Goal: Task Accomplishment & Management: Manage account settings

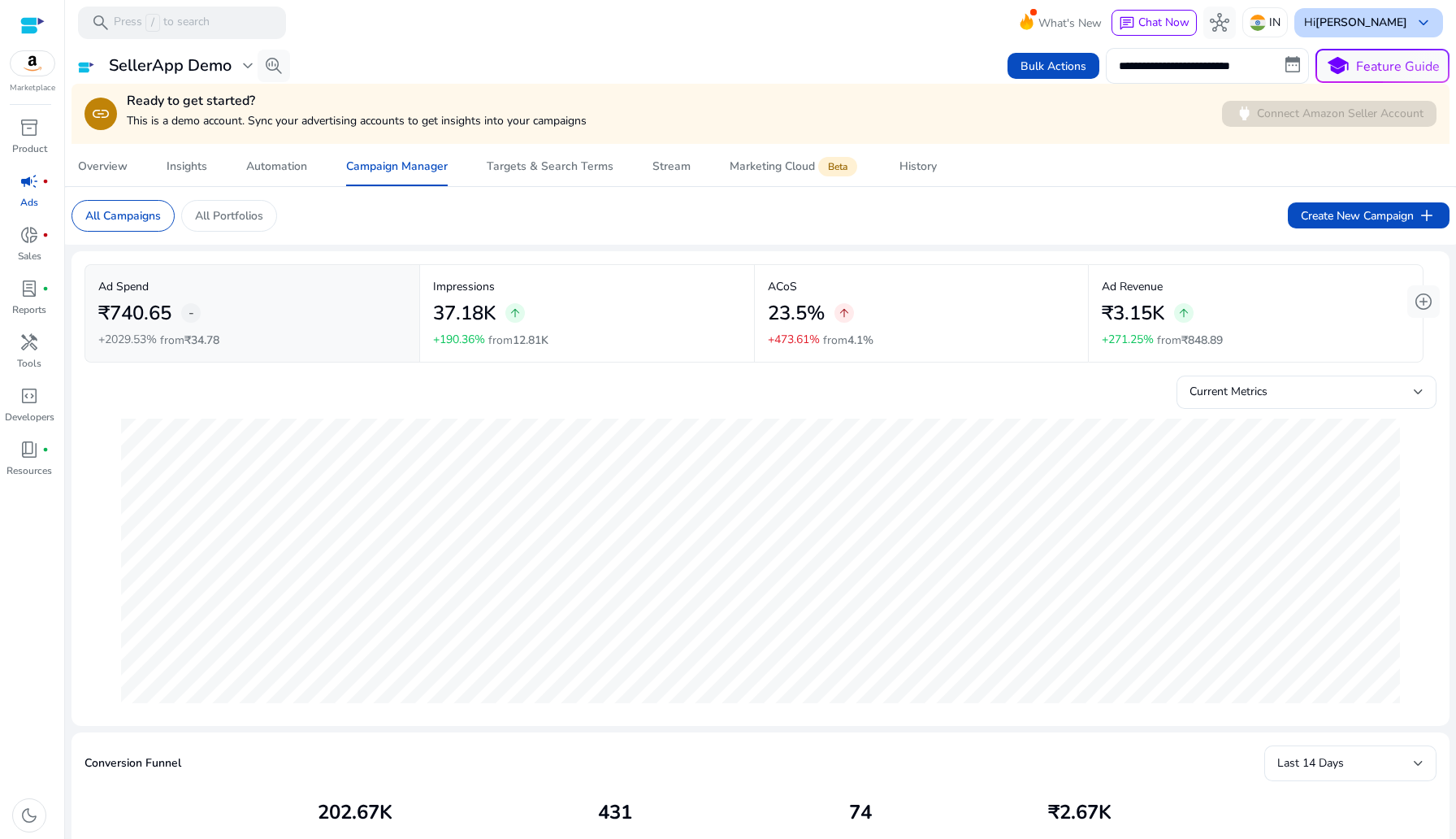
click at [1377, 24] on b "[PERSON_NAME]" at bounding box center [1361, 22] width 92 height 16
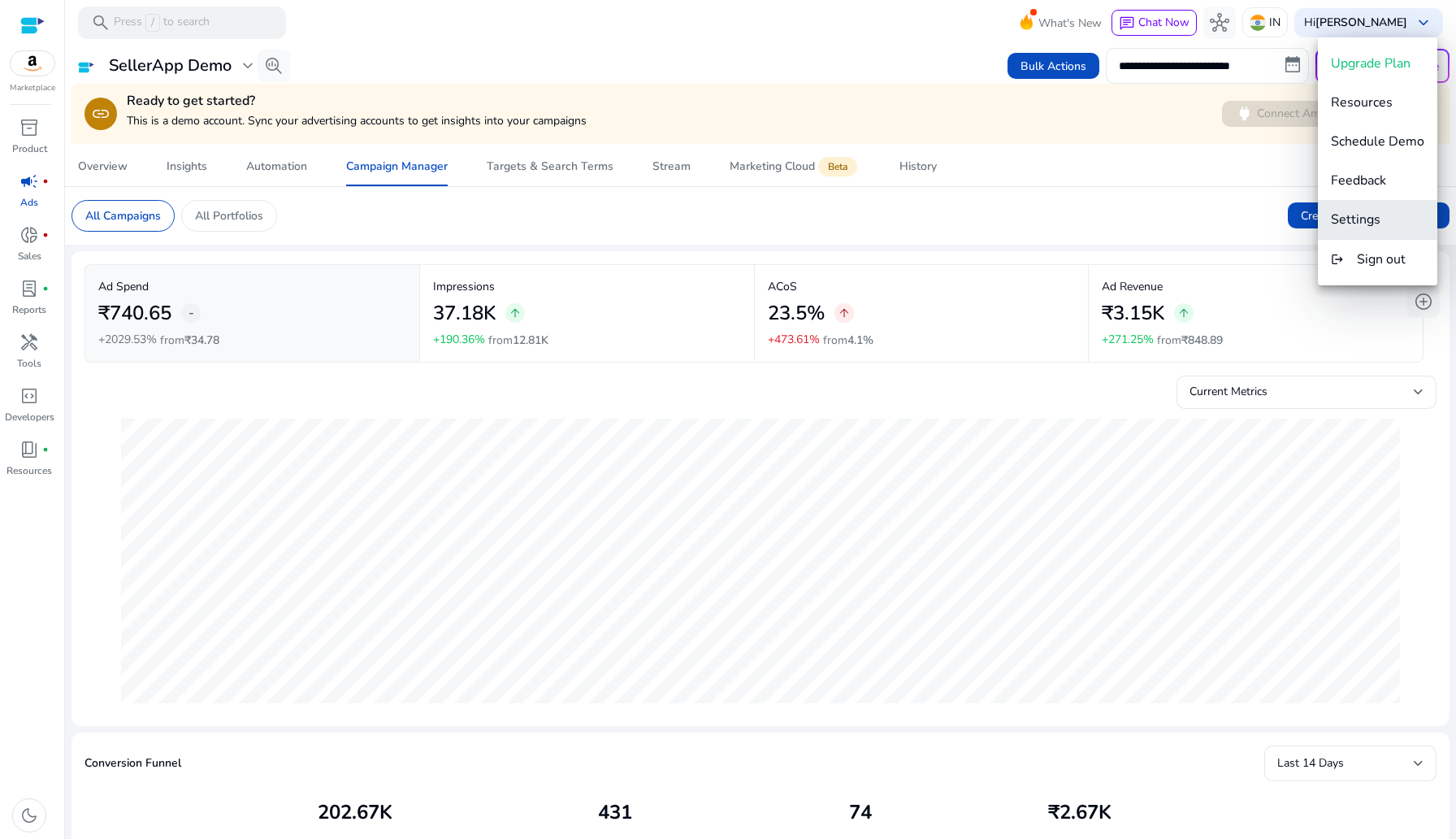
click at [1366, 231] on button "Settings" at bounding box center [1377, 219] width 120 height 39
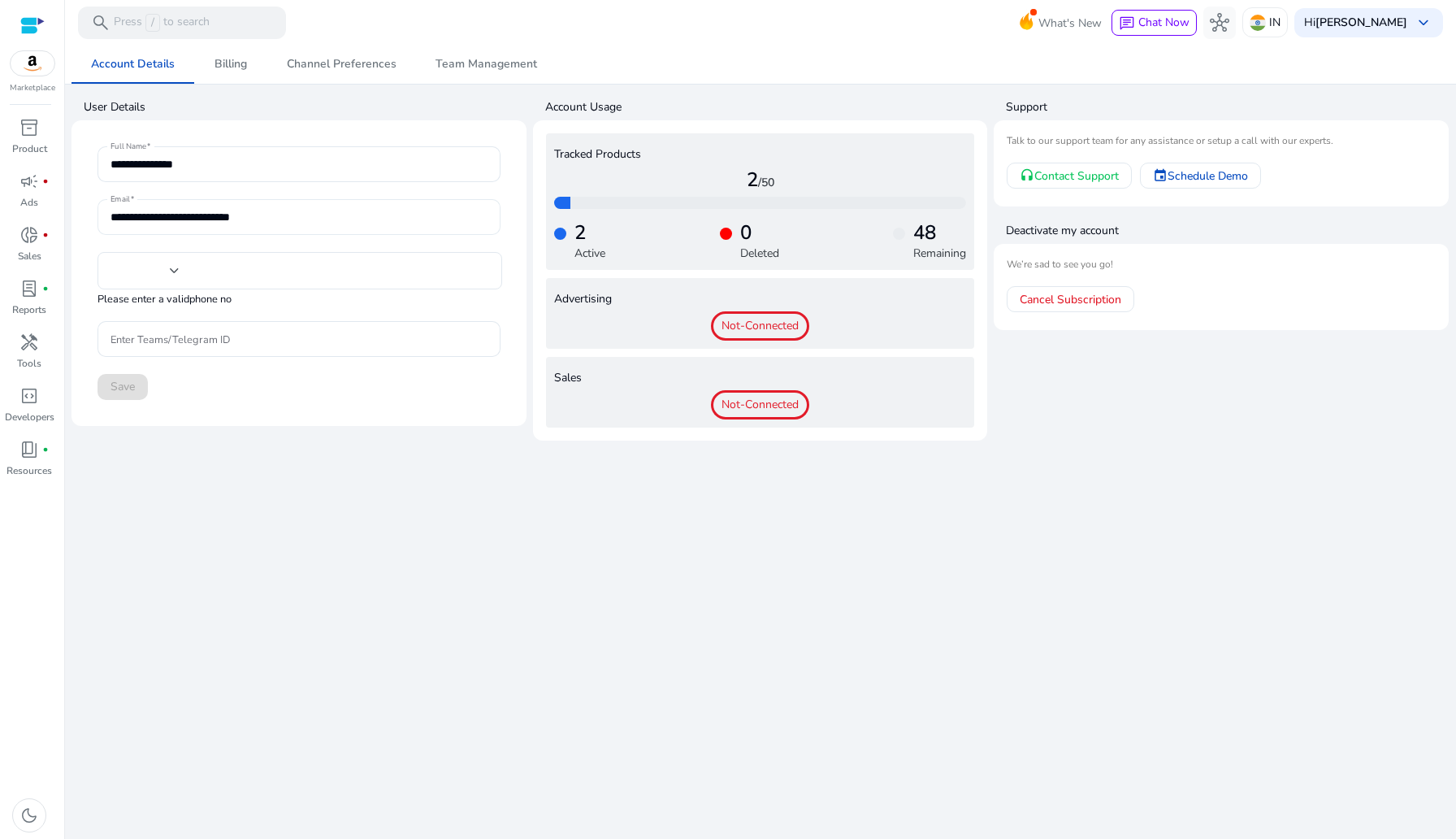
type input "***"
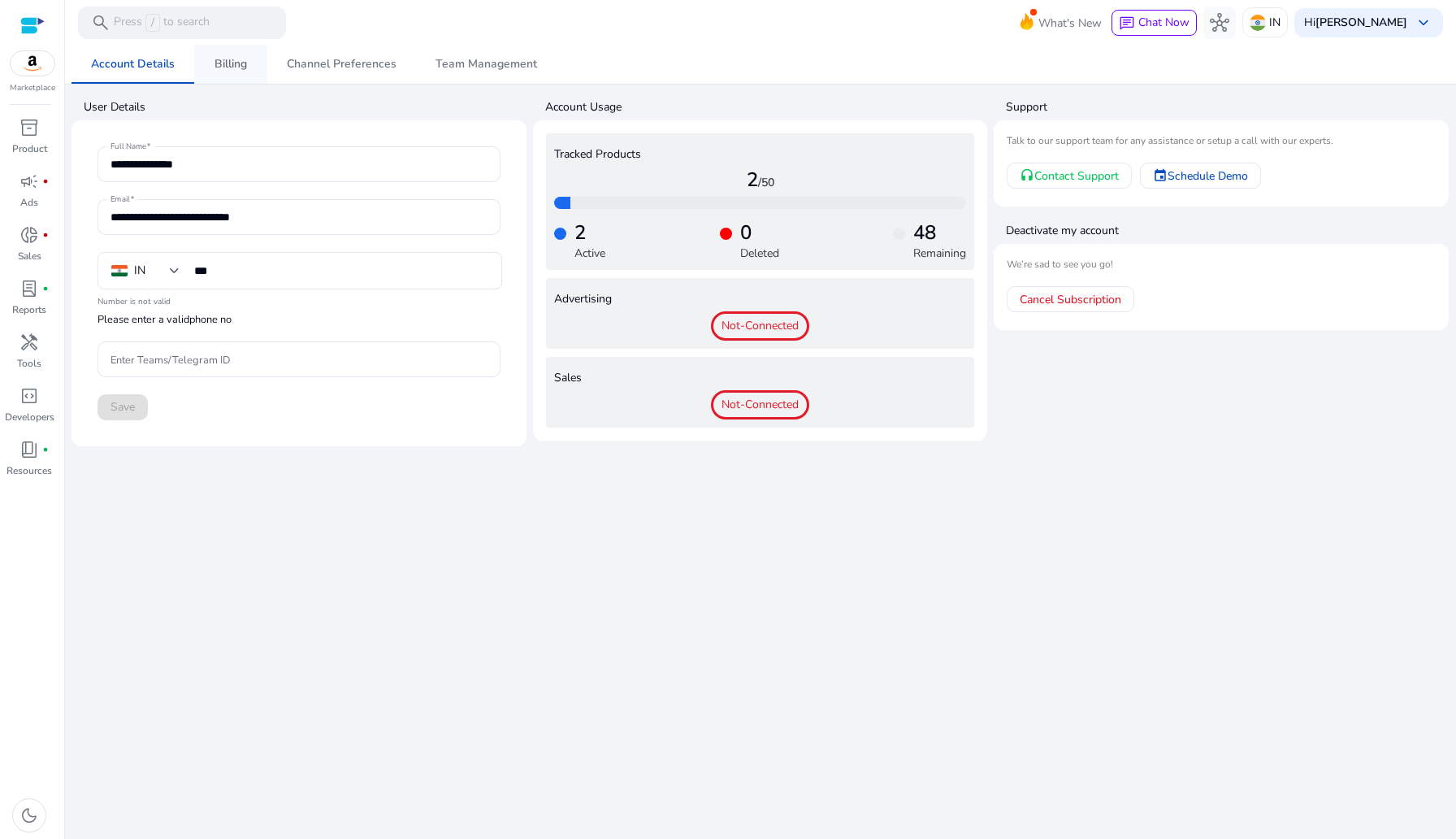
click at [241, 69] on span "Billing" at bounding box center [231, 64] width 32 height 12
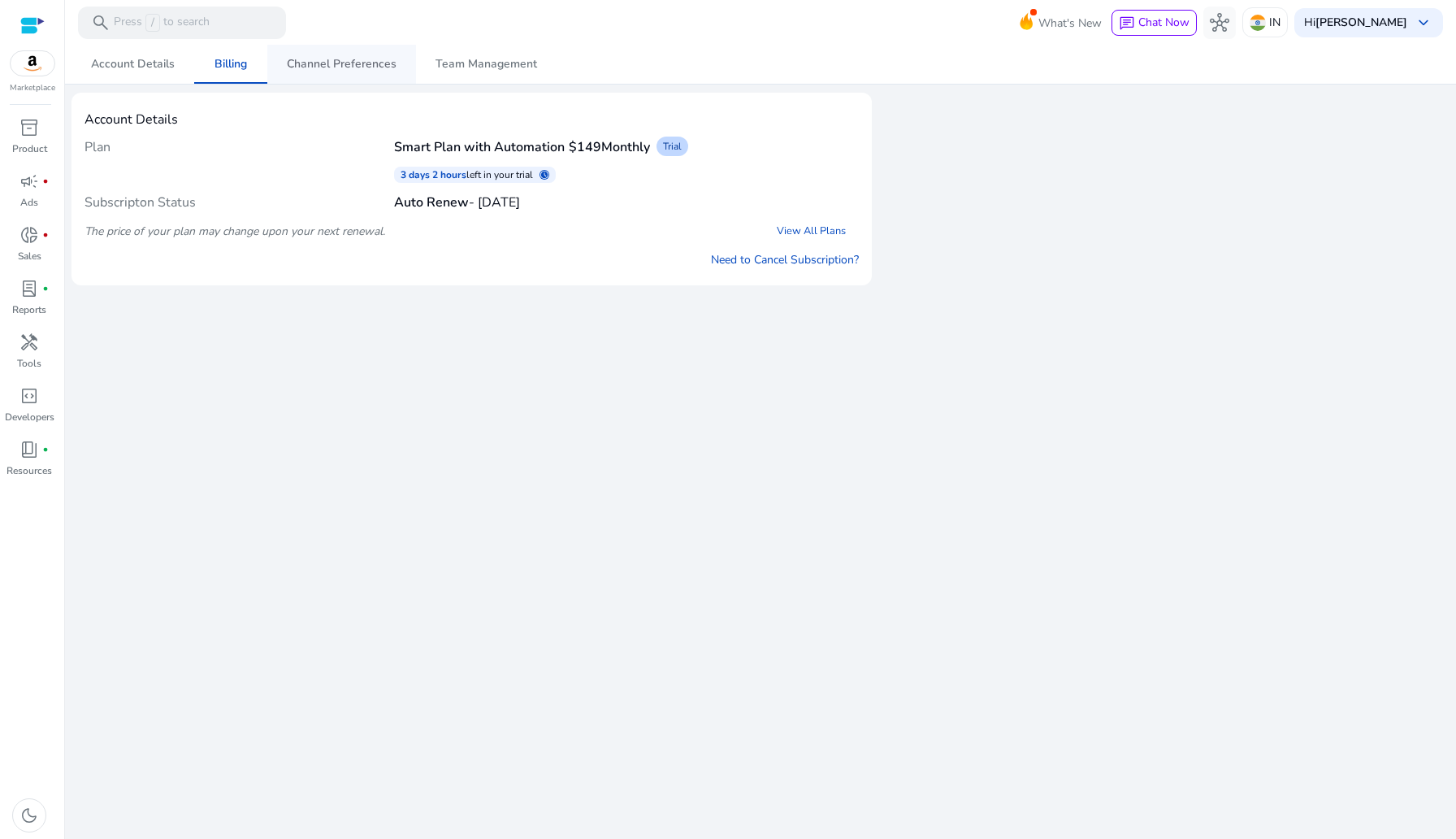
click at [337, 62] on span "Channel Preferences" at bounding box center [341, 64] width 110 height 12
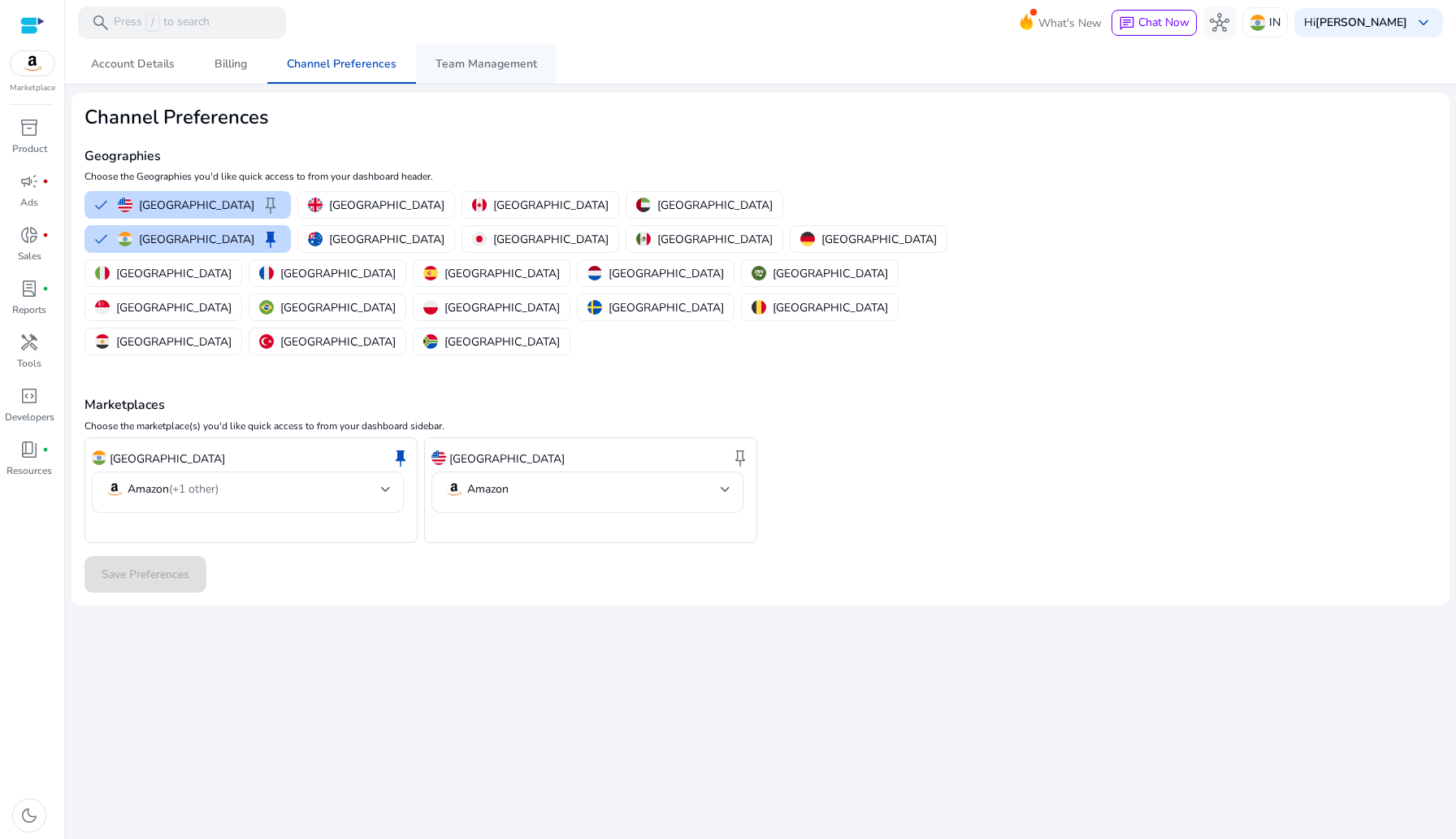
click at [471, 63] on span "Team Management" at bounding box center [486, 64] width 102 height 12
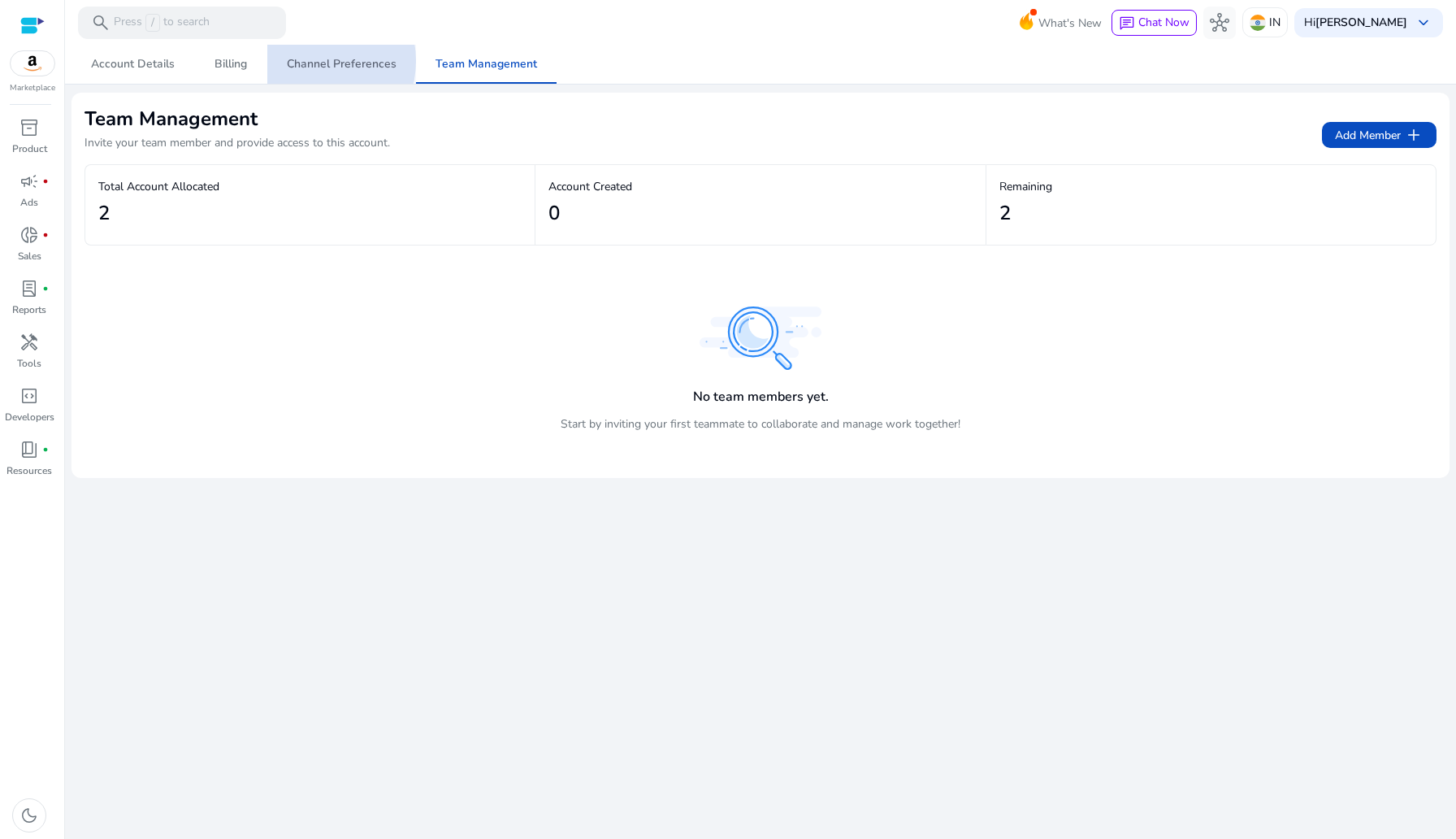
click at [314, 61] on span "Channel Preferences" at bounding box center [341, 64] width 110 height 12
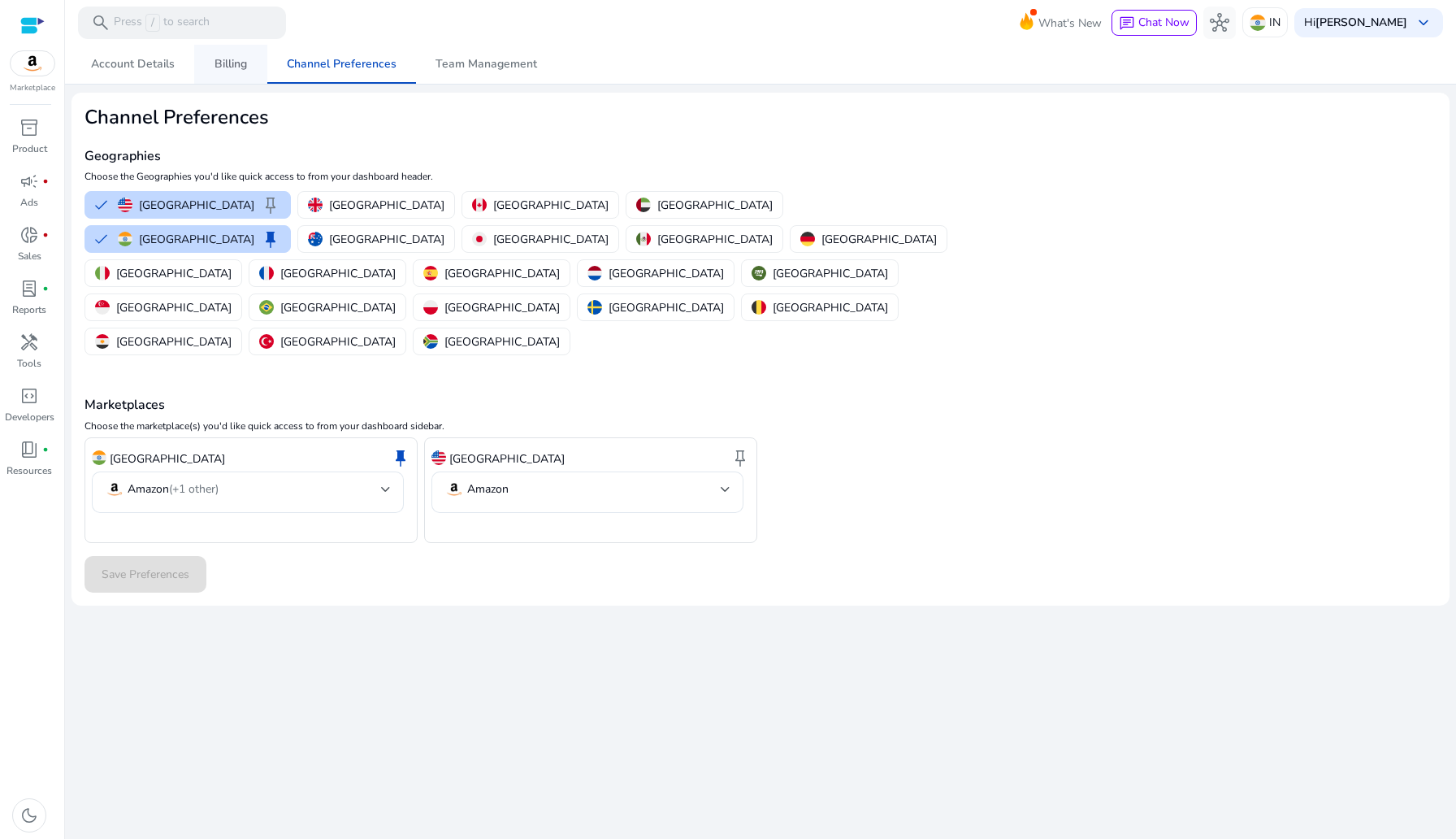
click at [239, 79] on span "Billing" at bounding box center [231, 64] width 32 height 39
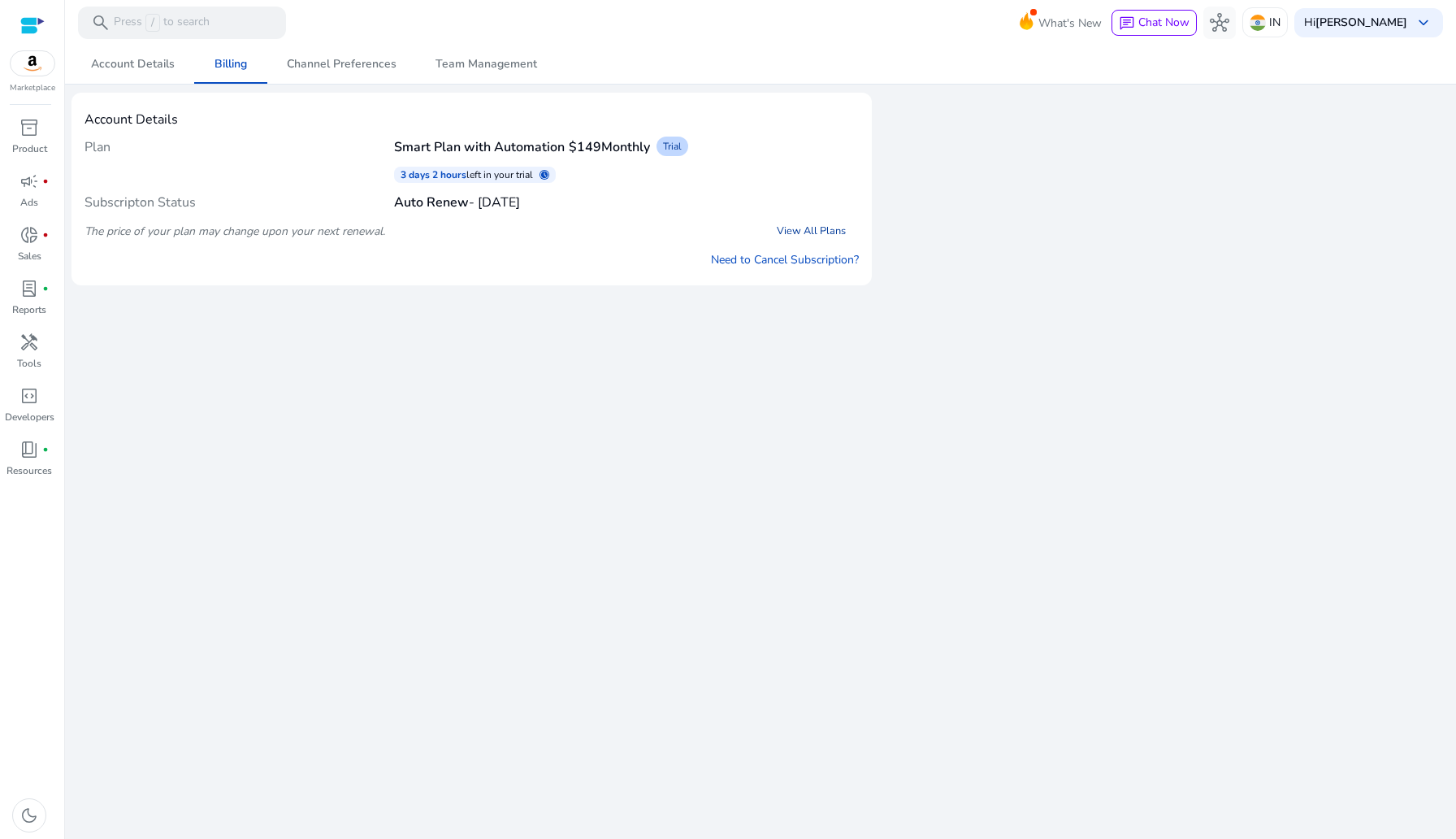
click at [791, 233] on link "View All Plans" at bounding box center [811, 231] width 95 height 29
click at [827, 228] on link "View All Plans" at bounding box center [811, 231] width 95 height 29
click at [787, 257] on link "Need to Cancel Subscription?" at bounding box center [784, 260] width 148 height 17
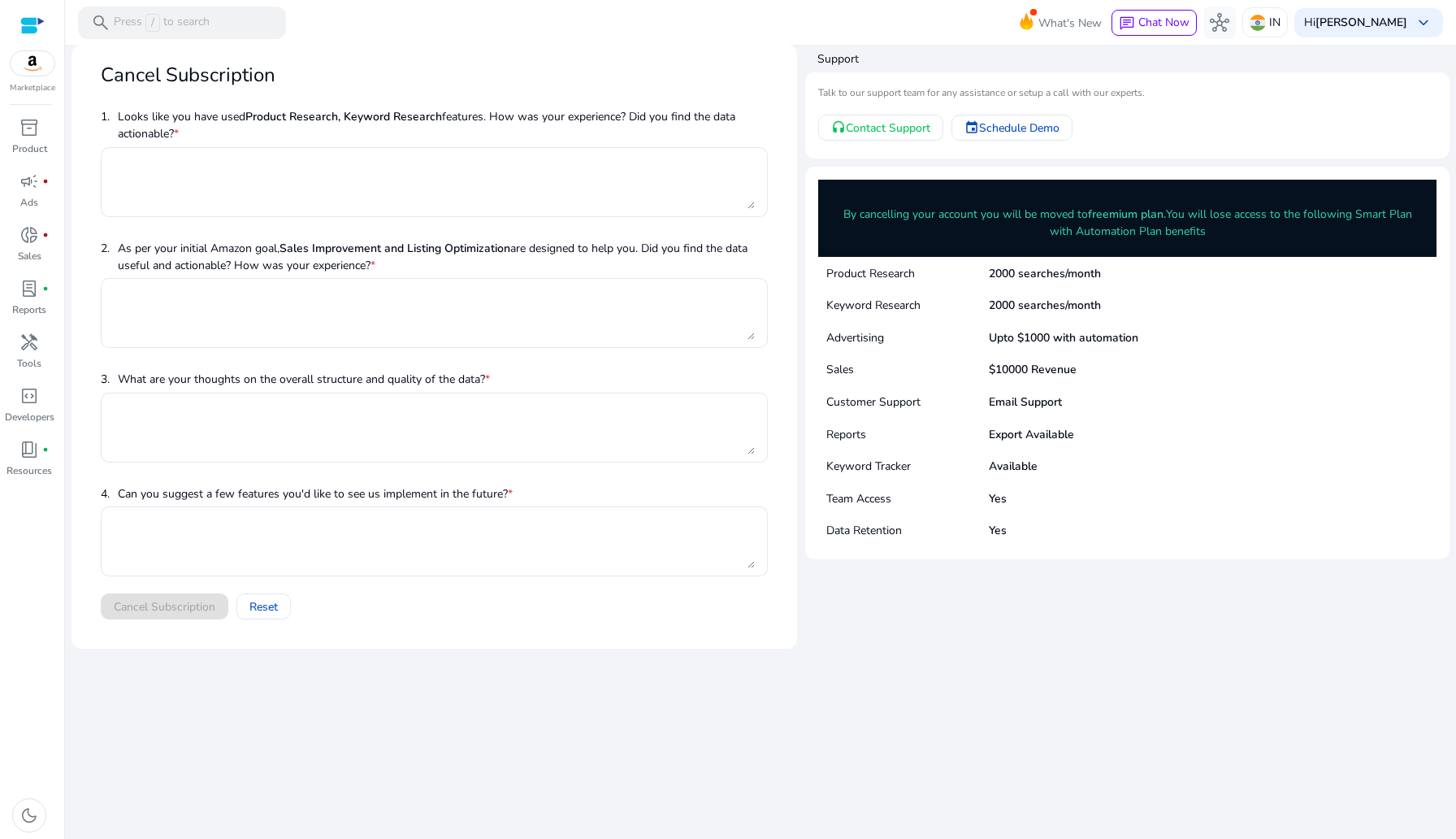
drag, startPoint x: 844, startPoint y: 218, endPoint x: 1301, endPoint y: 228, distance: 457.1
click at [1301, 228] on p "By cancelling your account you will be moved to freemium plan. You will lose ac…" at bounding box center [1127, 222] width 594 height 34
copy p "By cancelling your account you will be moved to freemium plan. You will lose ac…"
drag, startPoint x: 917, startPoint y: 274, endPoint x: 821, endPoint y: 274, distance: 96.0
click at [821, 274] on div "Product Research 2000 searches/month" at bounding box center [1127, 273] width 618 height 32
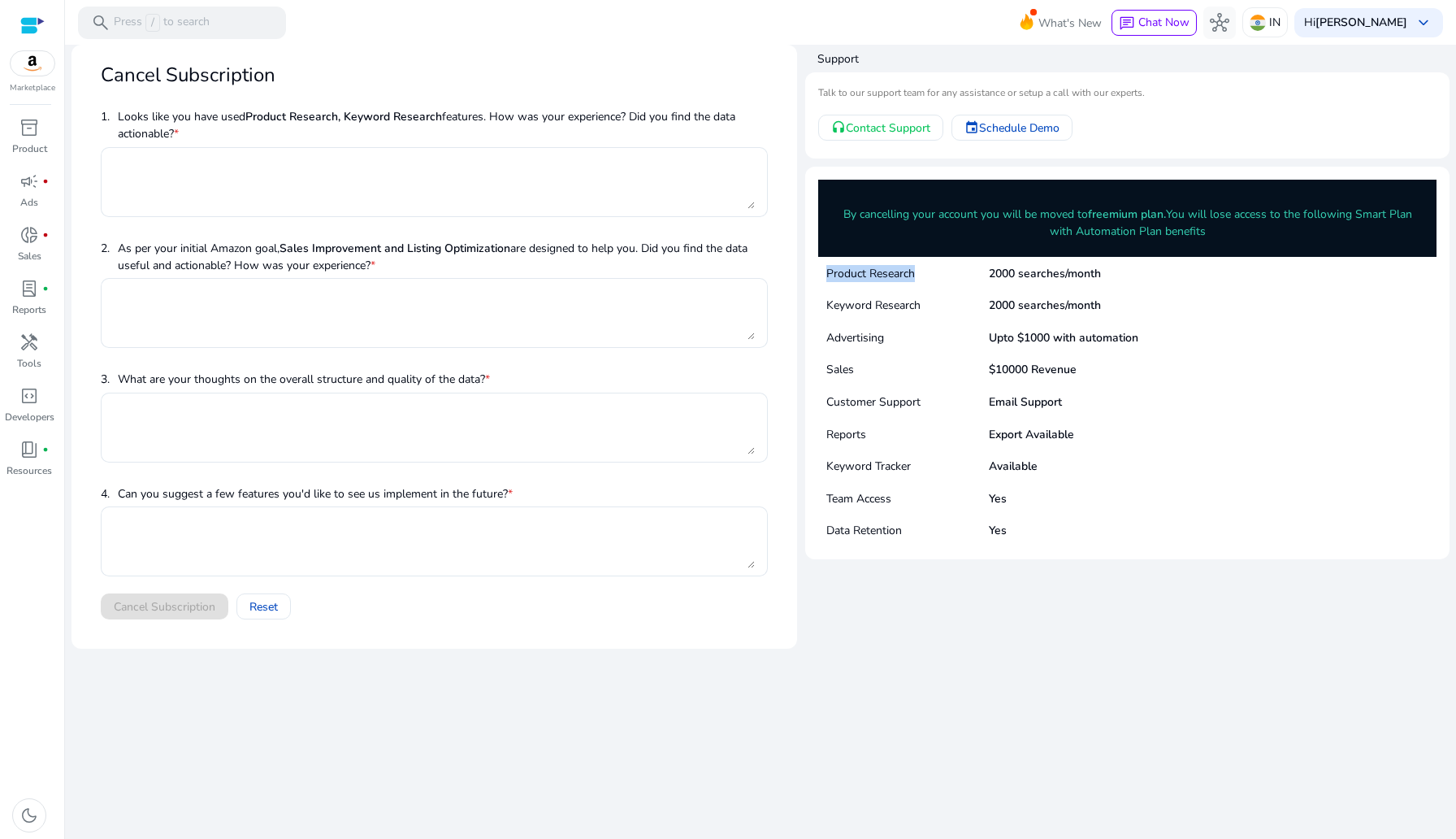
copy p "Product Research"
drag, startPoint x: 986, startPoint y: 273, endPoint x: 1099, endPoint y: 279, distance: 113.2
click at [1099, 279] on div "Product Research 2000 searches/month" at bounding box center [1127, 273] width 618 height 32
copy div "2000 searches/month"
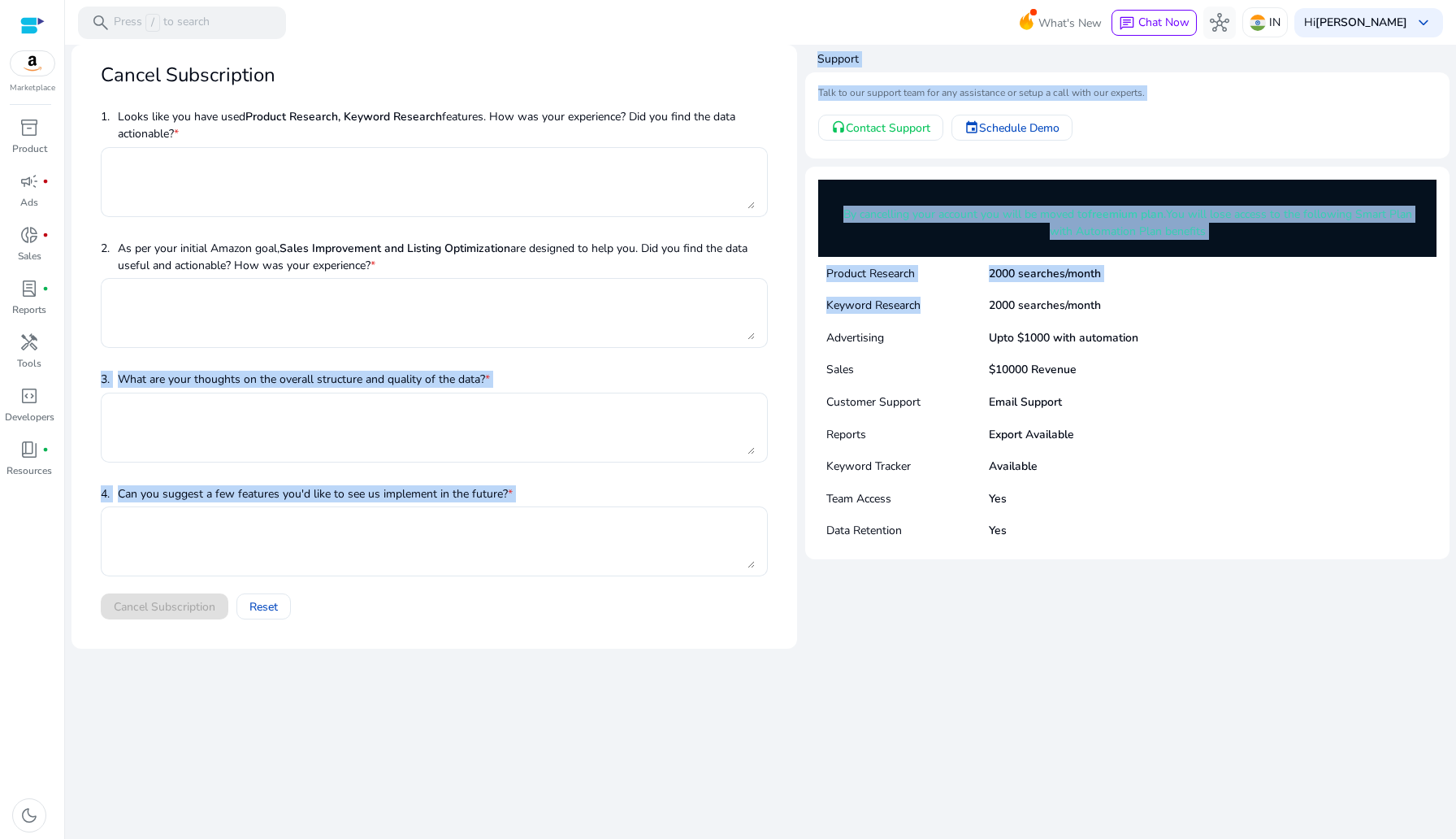
drag, startPoint x: 921, startPoint y: 307, endPoint x: 798, endPoint y: 317, distance: 123.4
click at [798, 317] on div "Cancel Subscription 1. Looks like you have used Product Research, Keyword Resea…" at bounding box center [761, 346] width 1378 height 604
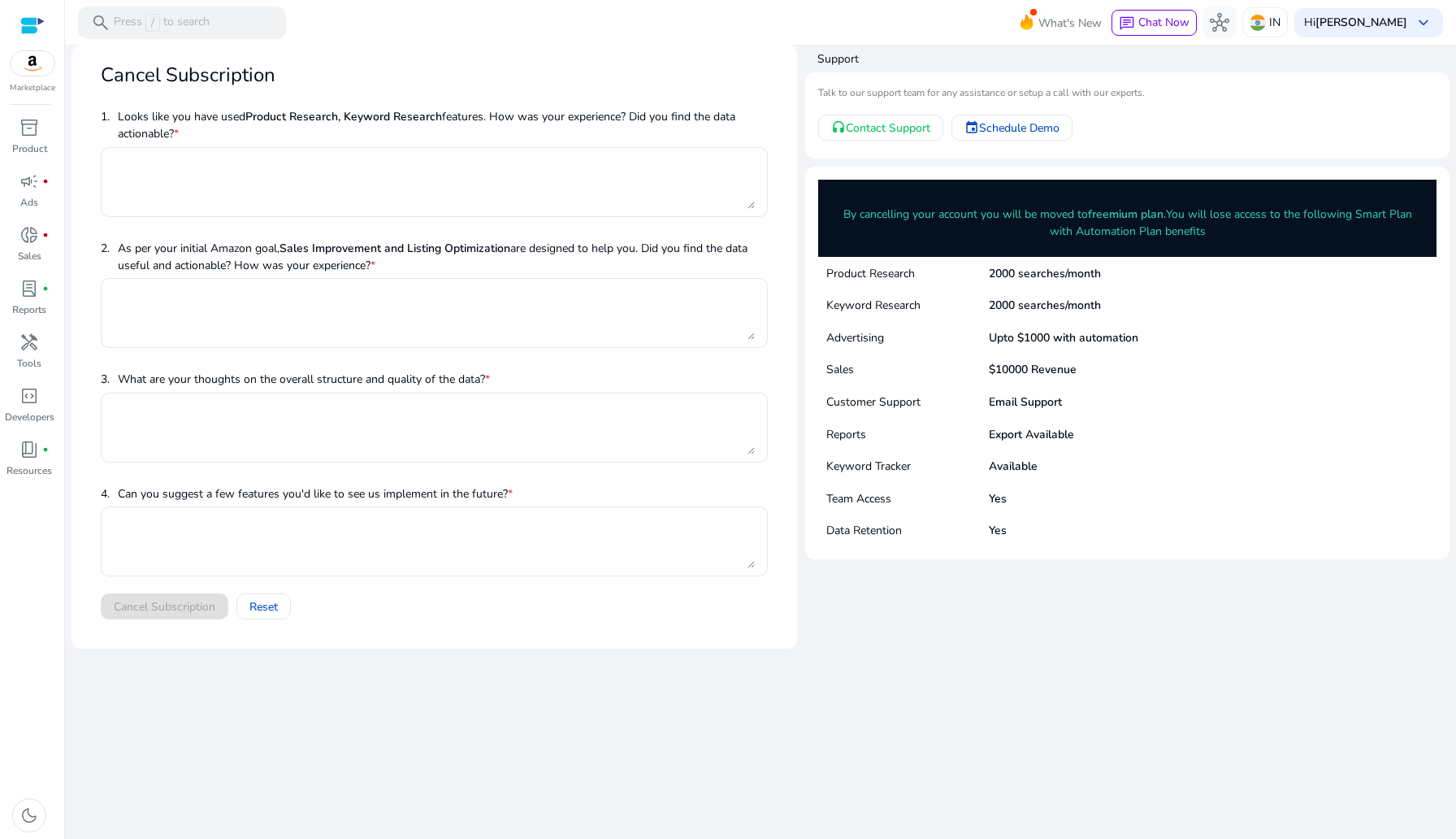
click at [835, 316] on div "Keyword Research 2000 searches/month" at bounding box center [1127, 304] width 618 height 32
drag, startPoint x: 828, startPoint y: 304, endPoint x: 939, endPoint y: 305, distance: 111.0
click at [939, 305] on p "Keyword Research" at bounding box center [907, 305] width 163 height 17
copy p "Keyword Research"
drag, startPoint x: 986, startPoint y: 309, endPoint x: 1129, endPoint y: 309, distance: 143.0
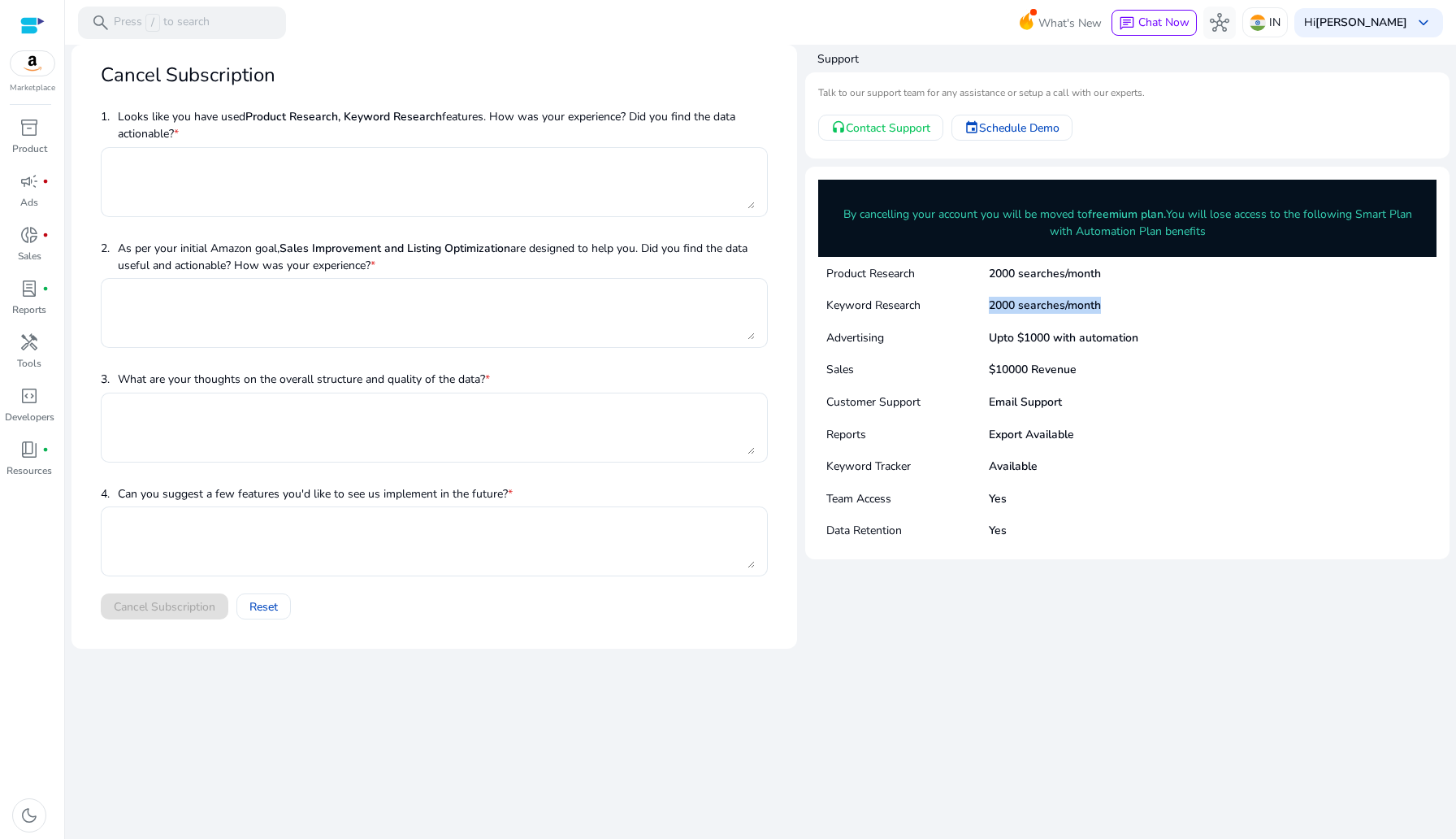
click at [1129, 309] on div "Keyword Research 2000 searches/month" at bounding box center [1127, 304] width 618 height 32
copy div "2000 searches/month"
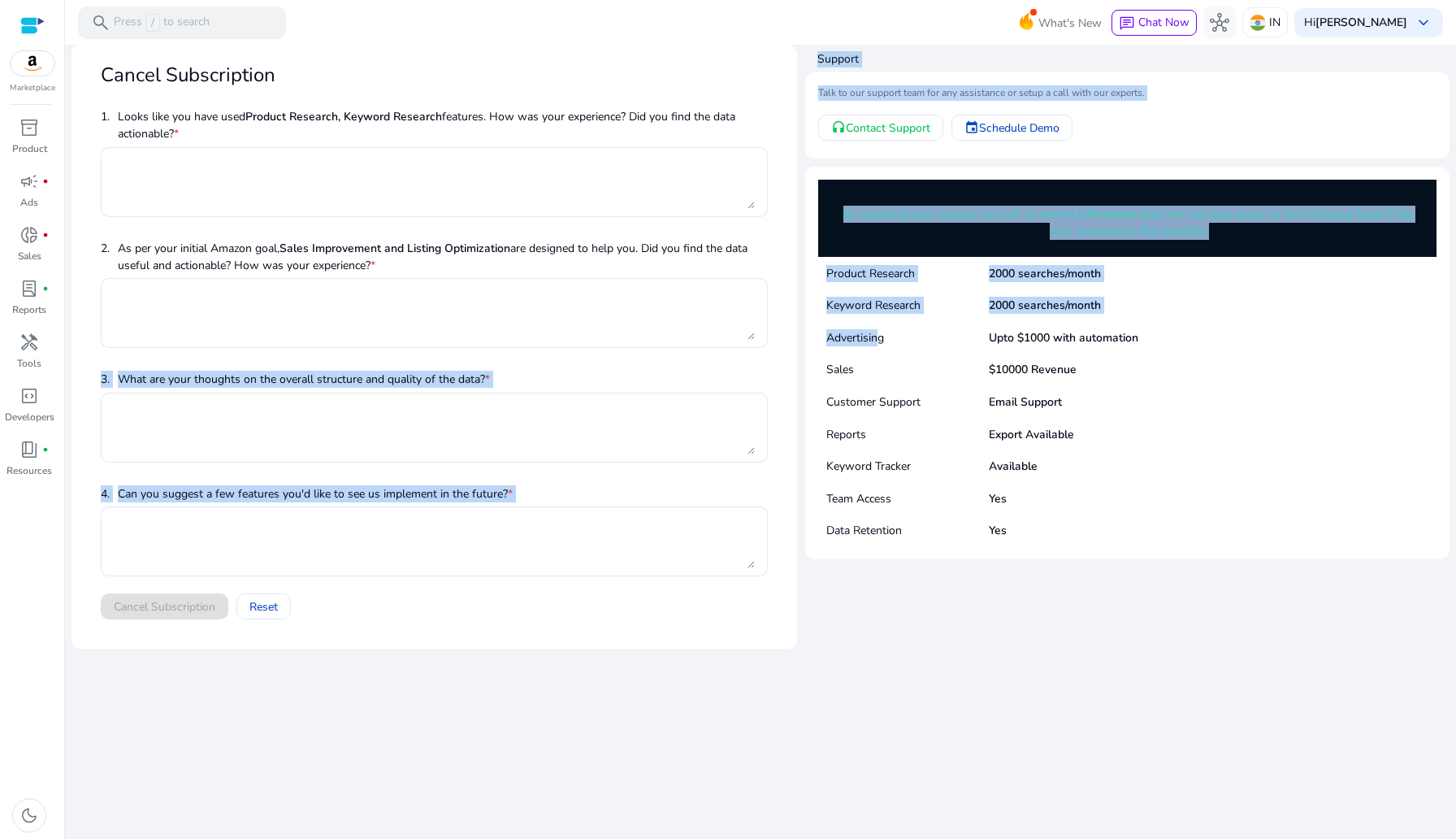
drag, startPoint x: 882, startPoint y: 336, endPoint x: 797, endPoint y: 346, distance: 85.6
click at [797, 346] on div "Cancel Subscription 1. Looks like you have used Product Research, Keyword Resea…" at bounding box center [761, 346] width 1378 height 604
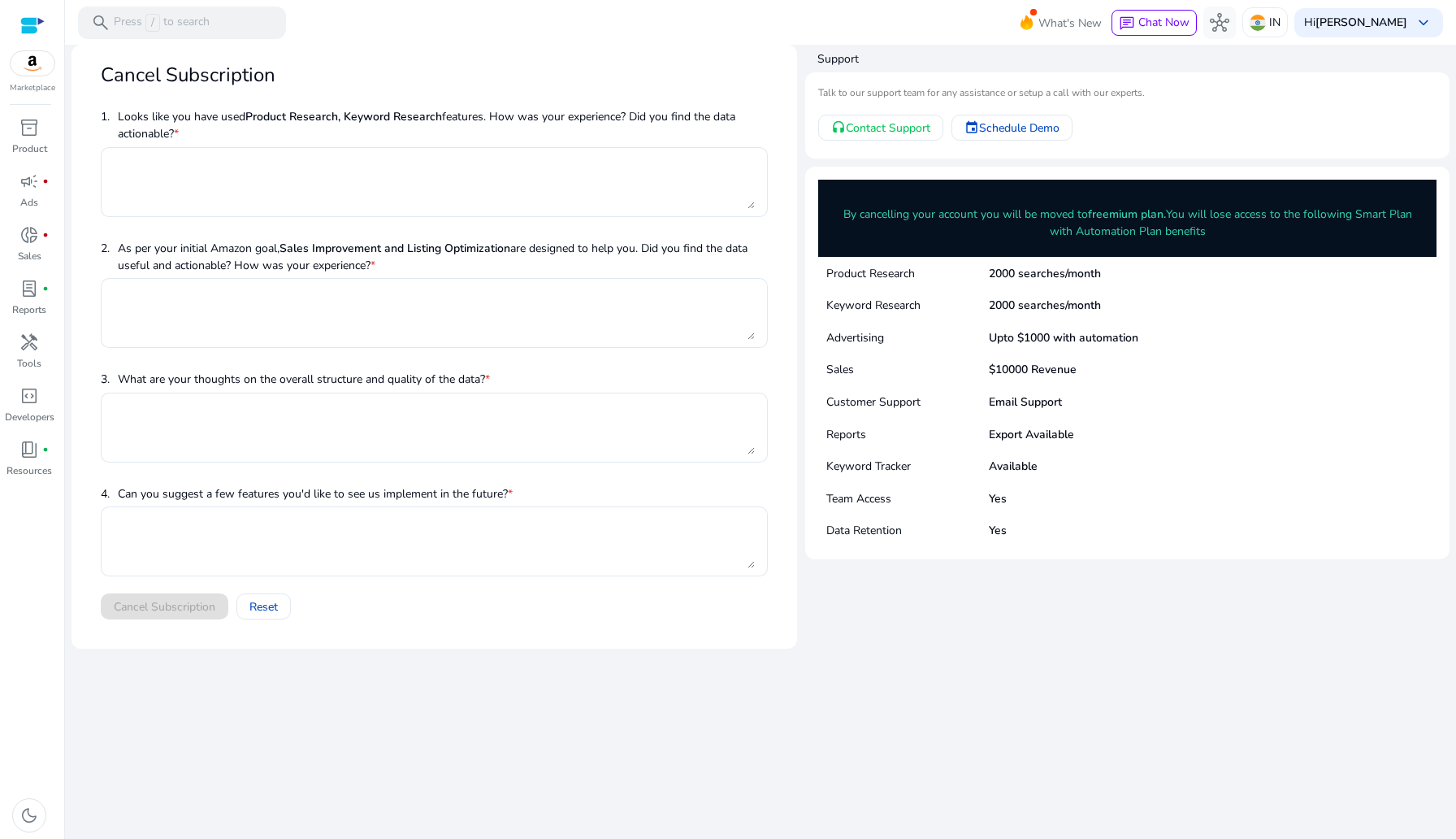
click at [817, 329] on mat-card "By cancelling your account you will be moved to freemium plan. You will lose ac…" at bounding box center [1127, 363] width 645 height 393
drag, startPoint x: 826, startPoint y: 334, endPoint x: 931, endPoint y: 335, distance: 105.0
click at [931, 335] on p "Advertising" at bounding box center [907, 337] width 163 height 17
copy p "Advertising"
drag, startPoint x: 987, startPoint y: 336, endPoint x: 1192, endPoint y: 336, distance: 205.0
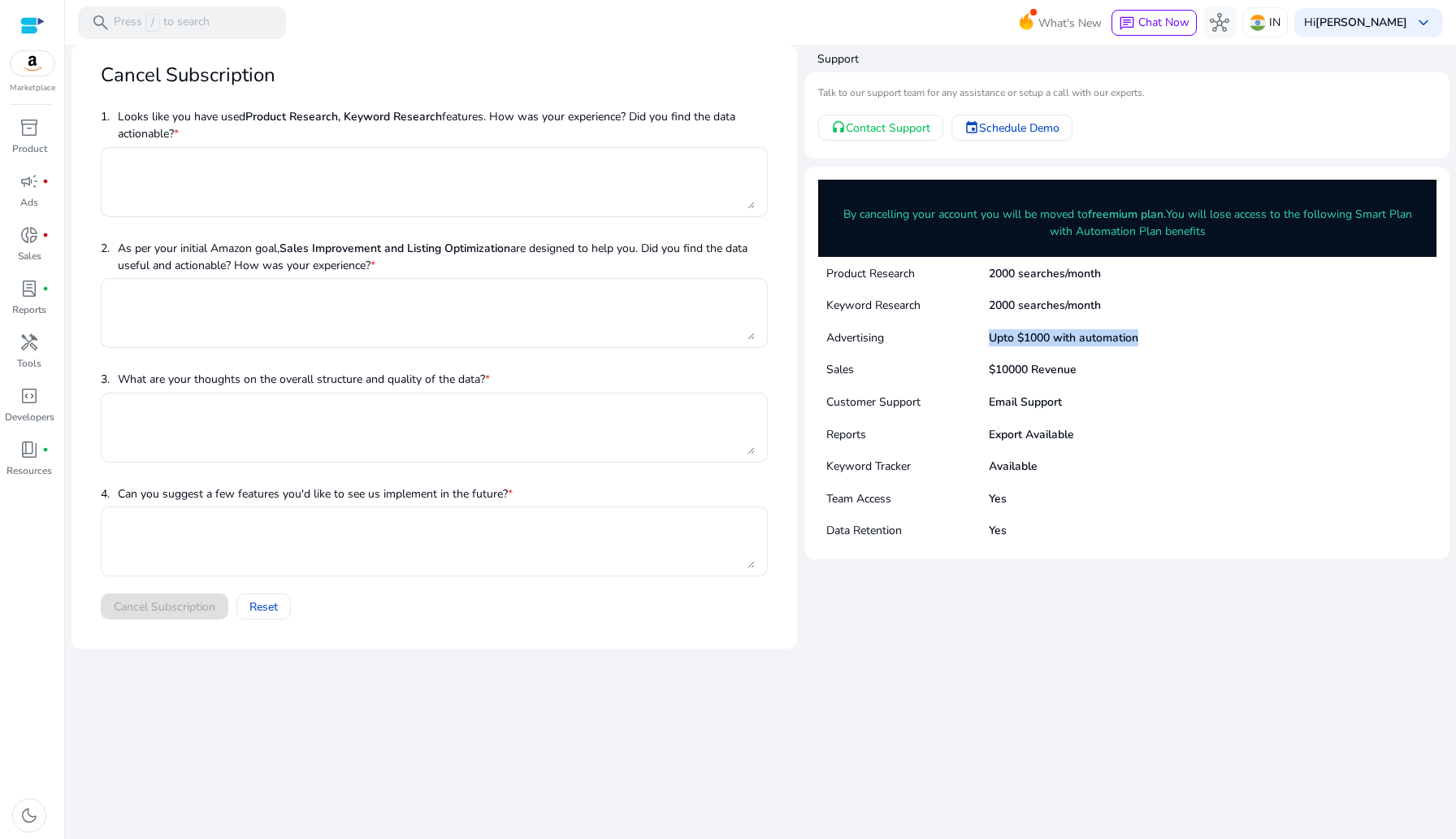
click at [1192, 336] on div "Advertising Upto $1000 with automation" at bounding box center [1127, 336] width 618 height 32
copy div "Upto $1000 with automation"
drag, startPoint x: 853, startPoint y: 369, endPoint x: 816, endPoint y: 369, distance: 37.0
click at [816, 369] on mat-card "By cancelling your account you will be moved to freemium plan. You will lose ac…" at bounding box center [1127, 363] width 645 height 393
copy p "Sales"
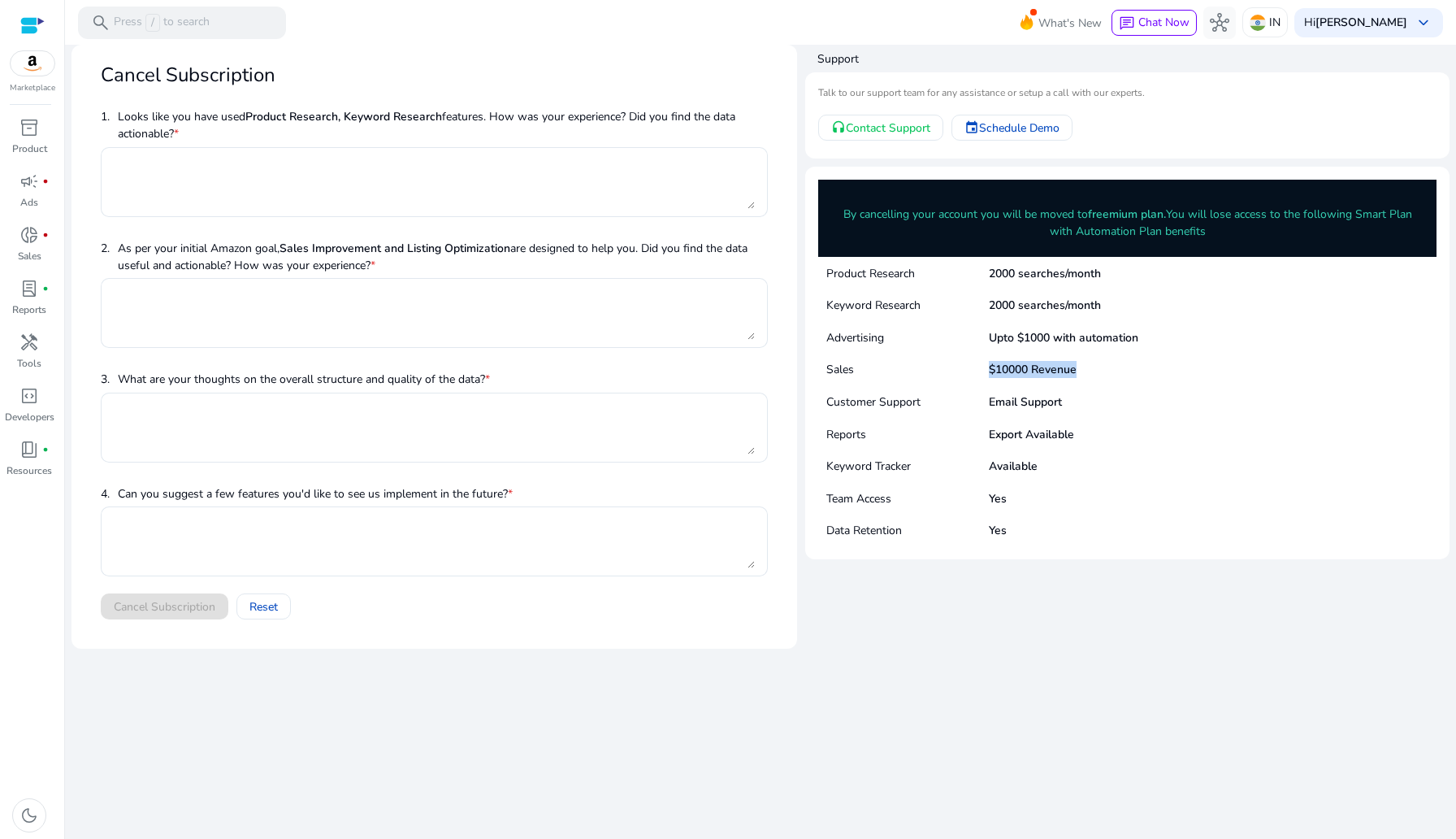
drag, startPoint x: 984, startPoint y: 371, endPoint x: 1110, endPoint y: 371, distance: 126.0
click at [1110, 371] on div "Sales $10000 Revenue" at bounding box center [1127, 369] width 618 height 32
copy div "$10000 Revenue"
drag, startPoint x: 826, startPoint y: 400, endPoint x: 960, endPoint y: 401, distance: 134.0
click at [960, 401] on p "Customer Support" at bounding box center [907, 402] width 163 height 17
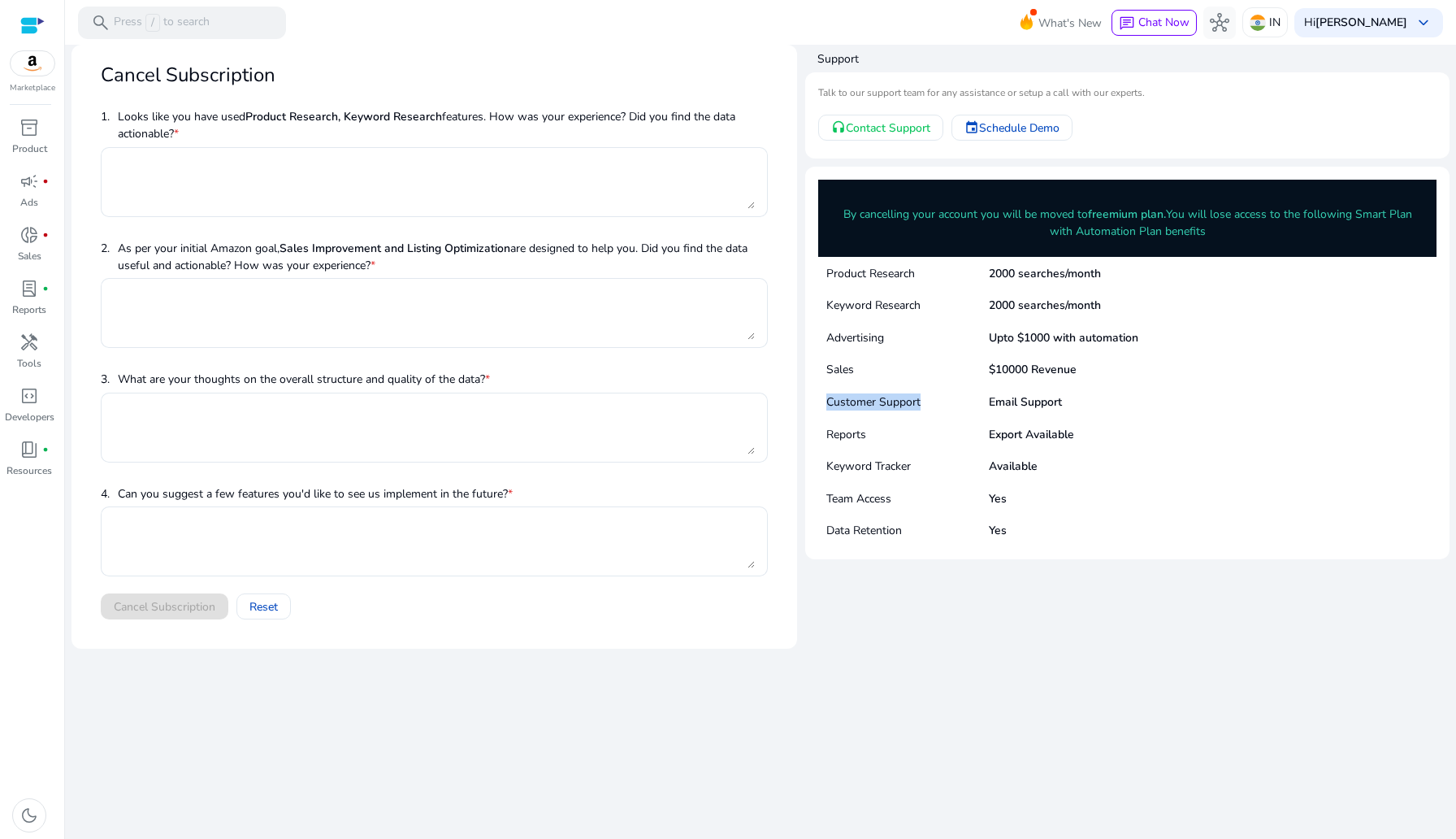
copy p "Customer Support"
drag, startPoint x: 989, startPoint y: 403, endPoint x: 1096, endPoint y: 403, distance: 107.0
click at [1096, 403] on div "Customer Support Email Support" at bounding box center [1127, 401] width 618 height 32
drag, startPoint x: 866, startPoint y: 434, endPoint x: 809, endPoint y: 443, distance: 57.7
click at [809, 443] on mat-card "By cancelling your account you will be moved to freemium plan. You will lose ac…" at bounding box center [1127, 363] width 645 height 393
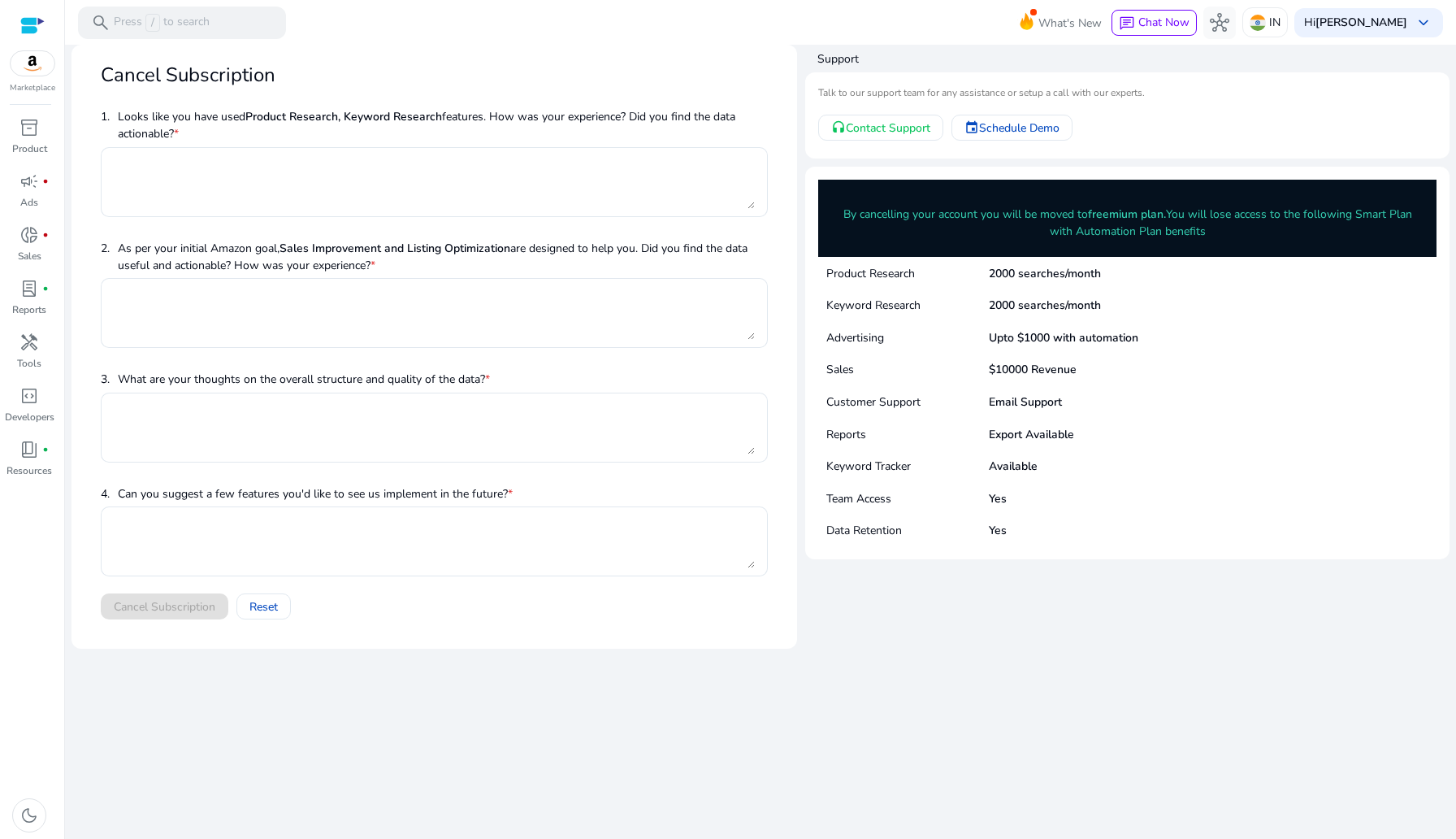
click at [809, 443] on mat-card "By cancelling your account you will be moved to freemium plan. You will lose ac…" at bounding box center [1127, 363] width 645 height 393
drag, startPoint x: 829, startPoint y: 432, endPoint x: 909, endPoint y: 432, distance: 80.0
click at [909, 432] on p "Reports" at bounding box center [907, 434] width 163 height 17
drag, startPoint x: 986, startPoint y: 437, endPoint x: 1105, endPoint y: 437, distance: 119.0
click at [1105, 437] on div "Reports Export Available" at bounding box center [1127, 433] width 618 height 32
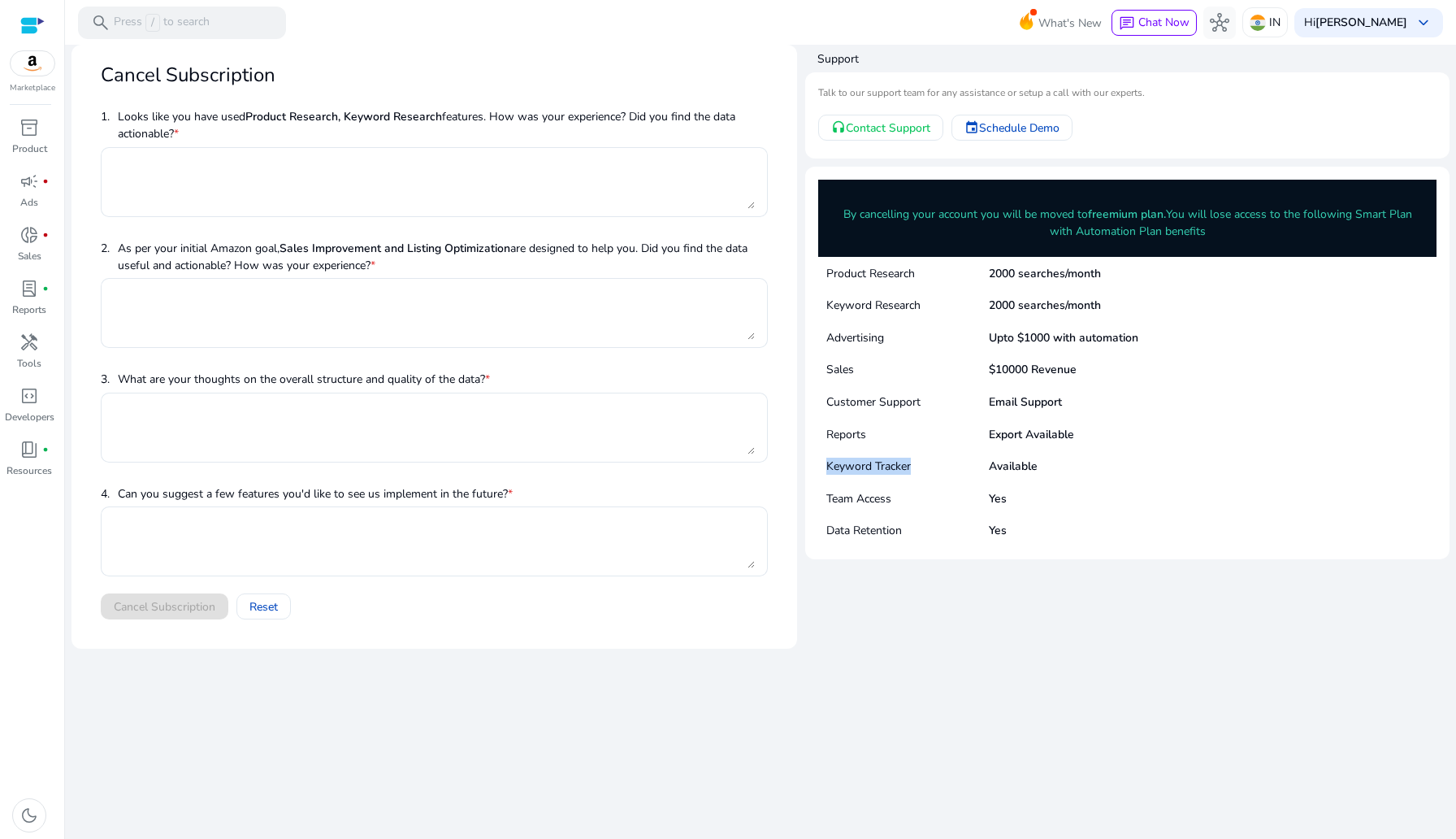
drag, startPoint x: 825, startPoint y: 468, endPoint x: 942, endPoint y: 468, distance: 117.0
click at [942, 468] on div "Keyword Tracker Available" at bounding box center [1127, 465] width 618 height 32
drag, startPoint x: 992, startPoint y: 464, endPoint x: 1067, endPoint y: 464, distance: 75.0
click at [1067, 464] on div "Keyword Tracker Available" at bounding box center [1127, 465] width 618 height 32
drag, startPoint x: 893, startPoint y: 499, endPoint x: 821, endPoint y: 499, distance: 72.0
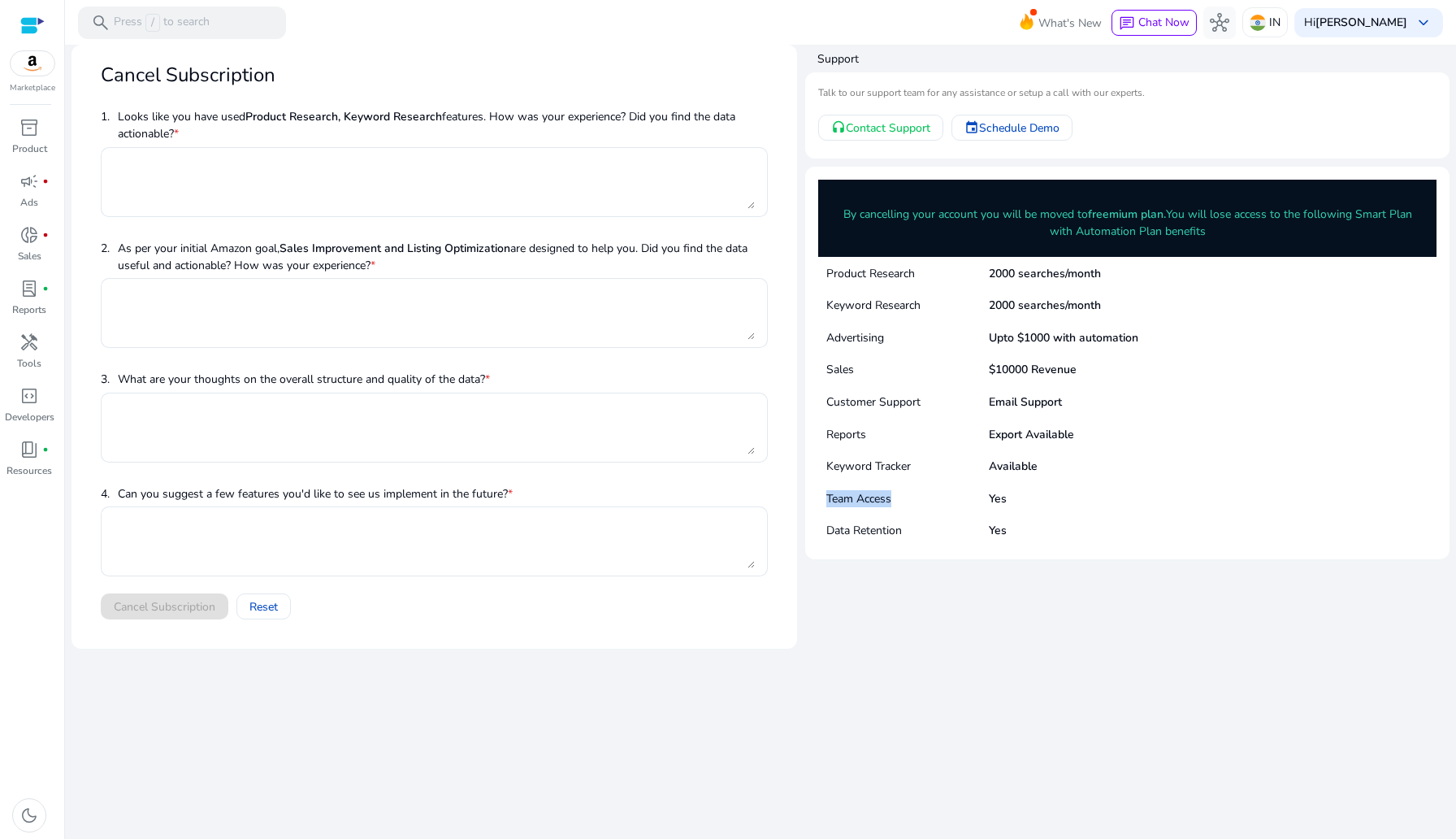
click at [821, 499] on div "Team Access Yes" at bounding box center [1127, 498] width 618 height 32
drag, startPoint x: 901, startPoint y: 529, endPoint x: 813, endPoint y: 528, distance: 88.0
click at [813, 528] on mat-card "By cancelling your account you will be moved to freemium plan. You will lose ac…" at bounding box center [1127, 363] width 645 height 393
